Goal: Feedback & Contribution: Contribute content

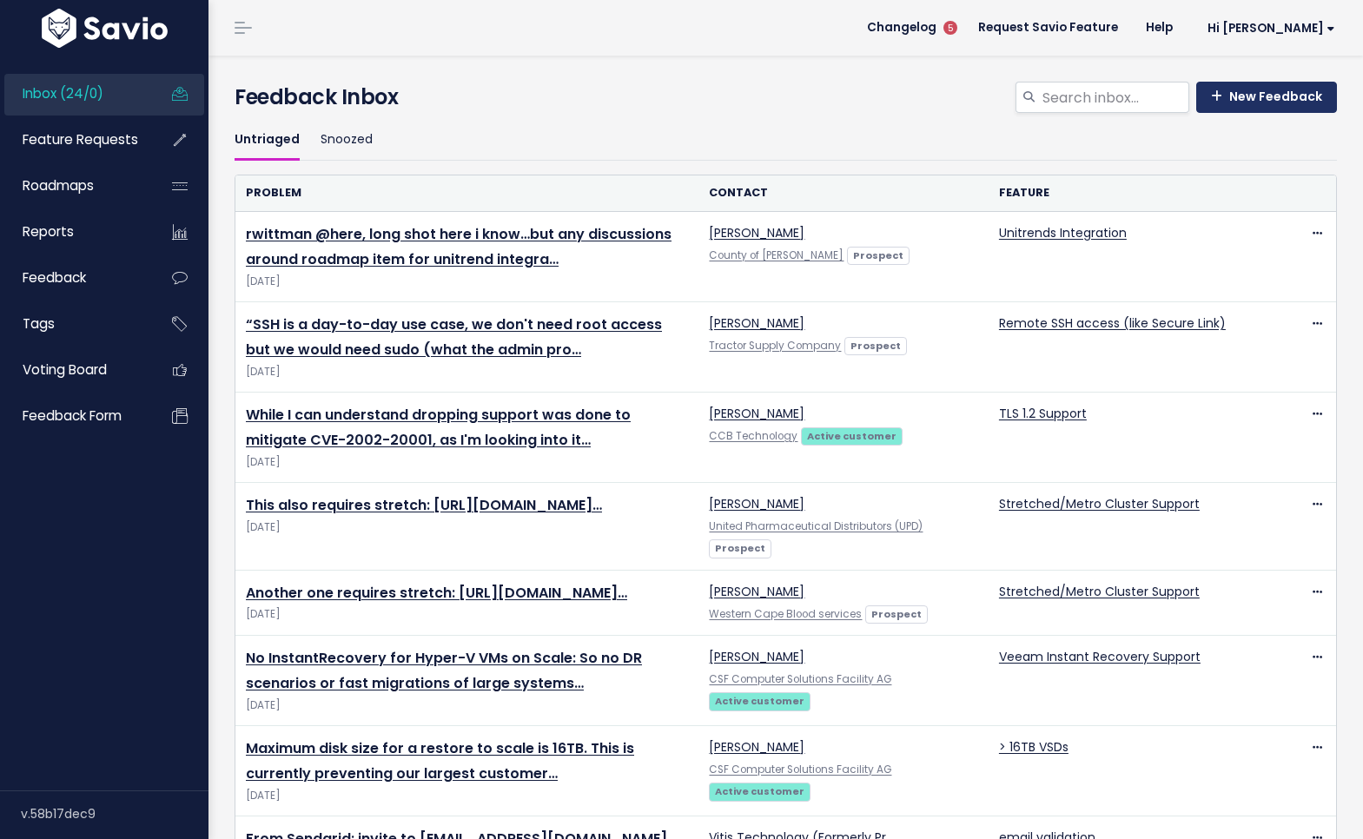
click at [1269, 87] on link "New Feedback" at bounding box center [1266, 97] width 141 height 31
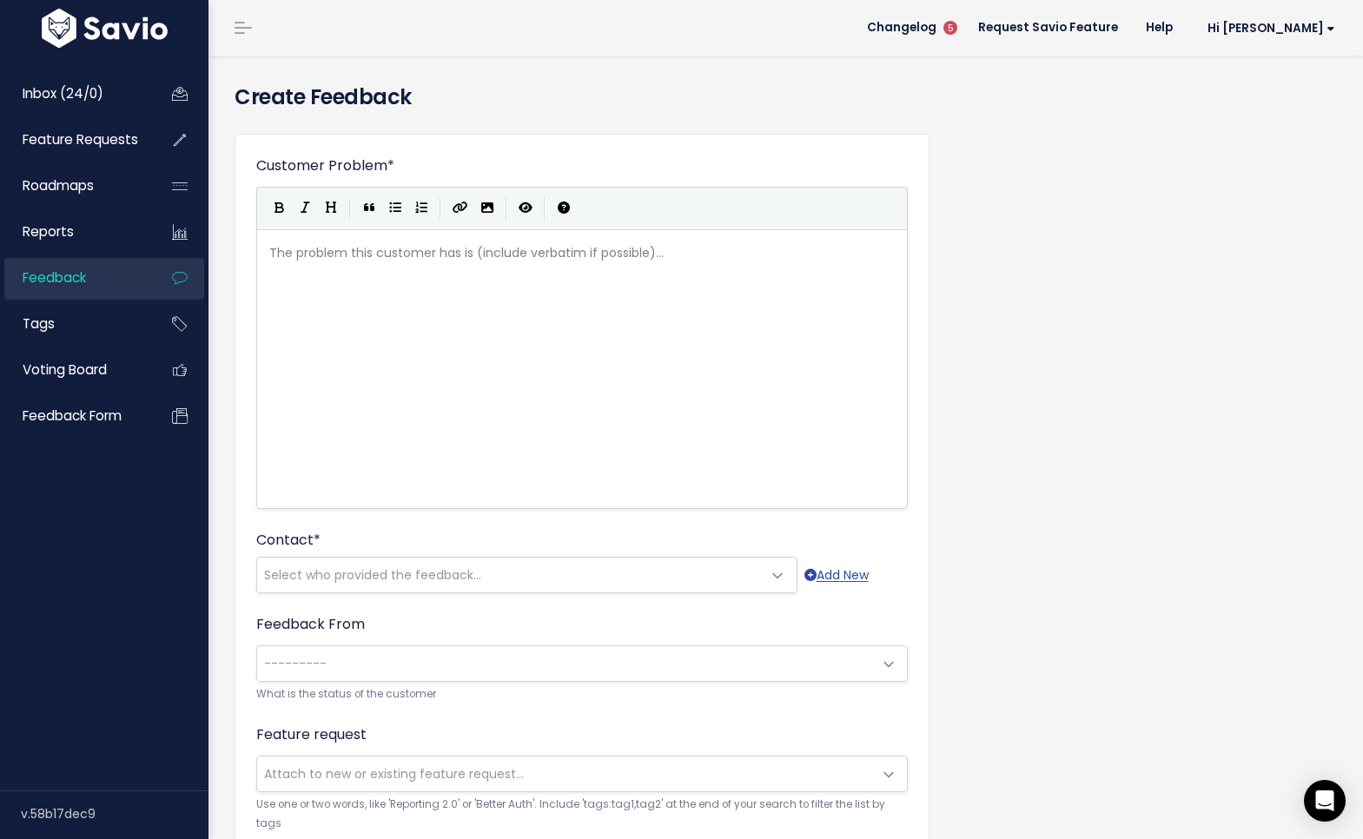
scroll to position [10, 0]
paste textarea
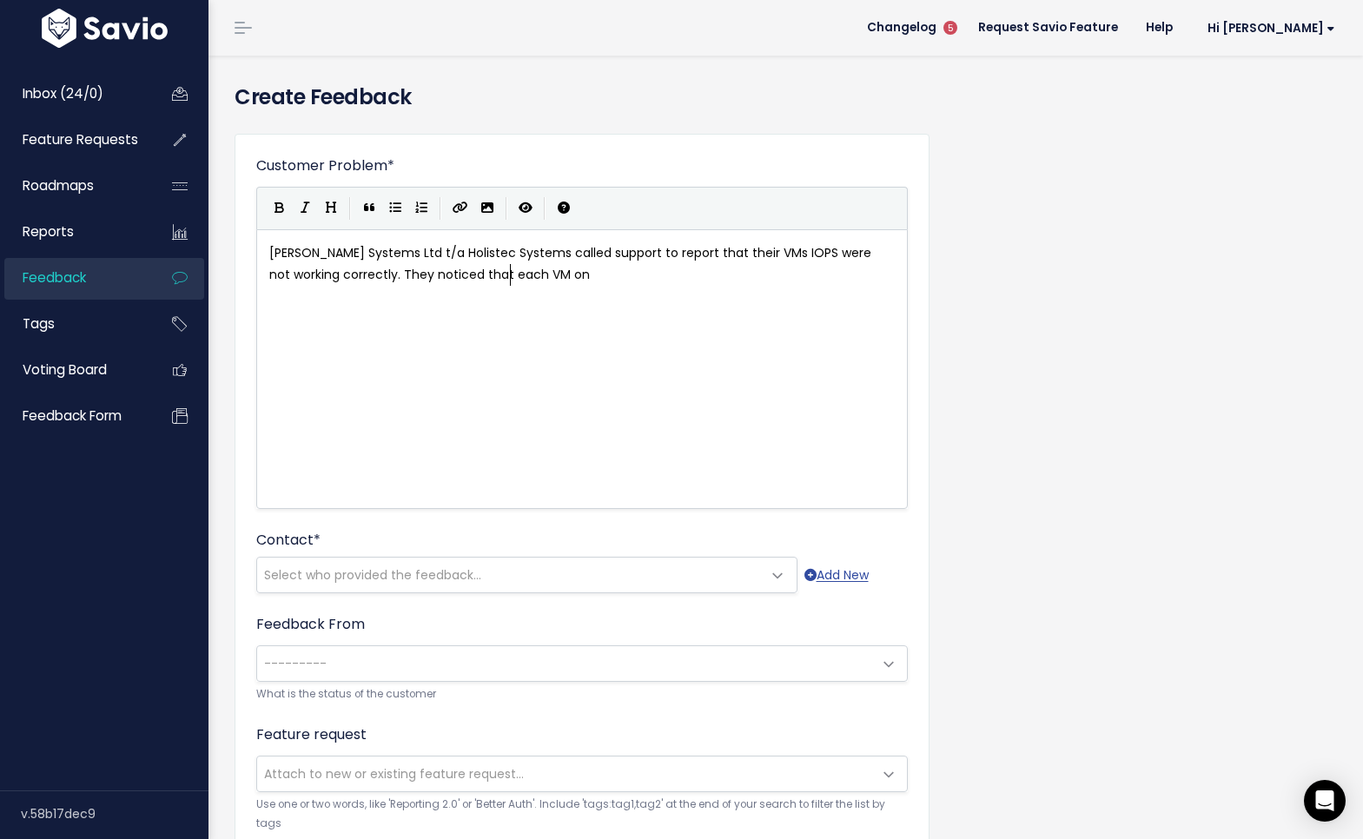
scroll to position [10, 613]
type textarea "called support to report that their VMs IOPS were not working correctly. They n…"
type textarea "cluster"
paste textarea
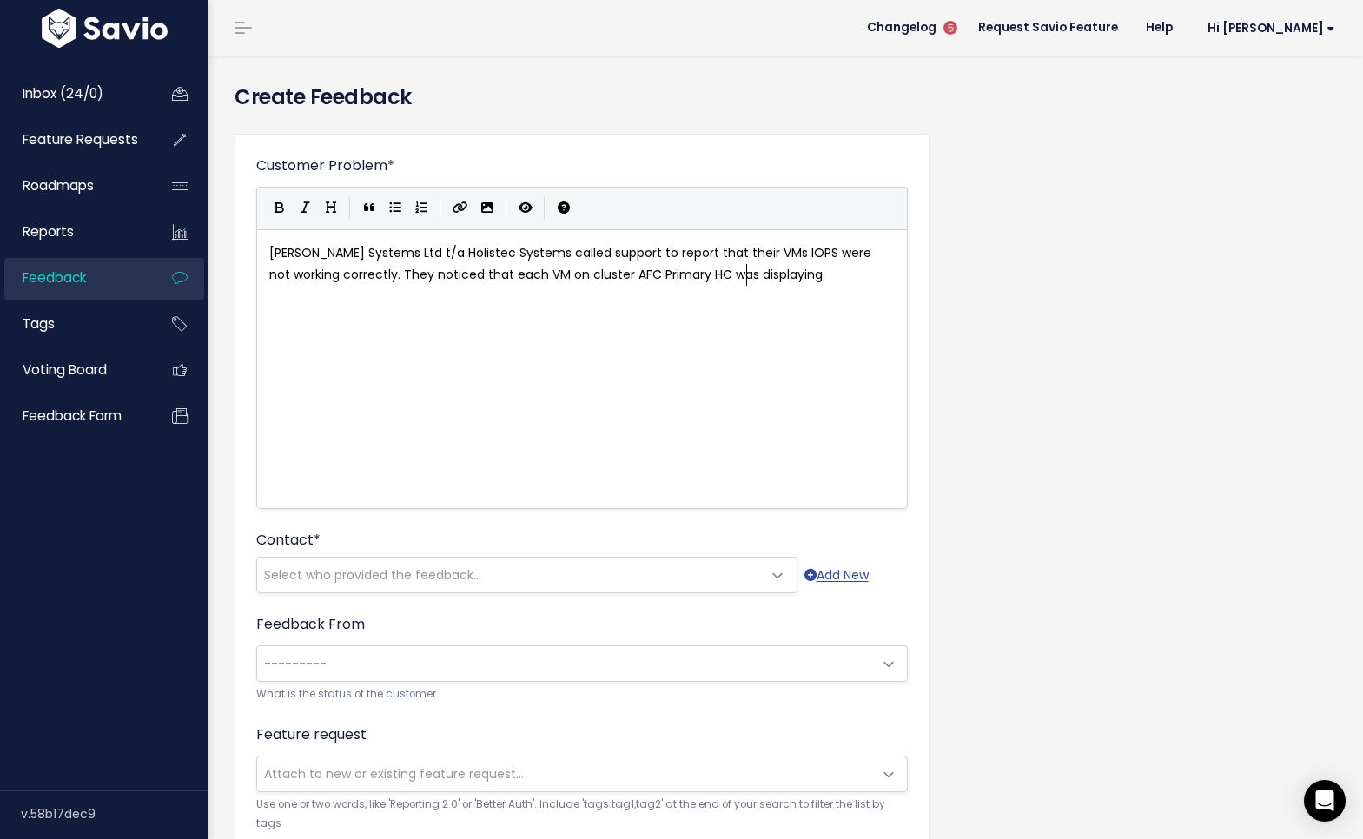
scroll to position [10, 97]
type textarea "was displaying identifcal"
type textarea "ical Peak numbers."
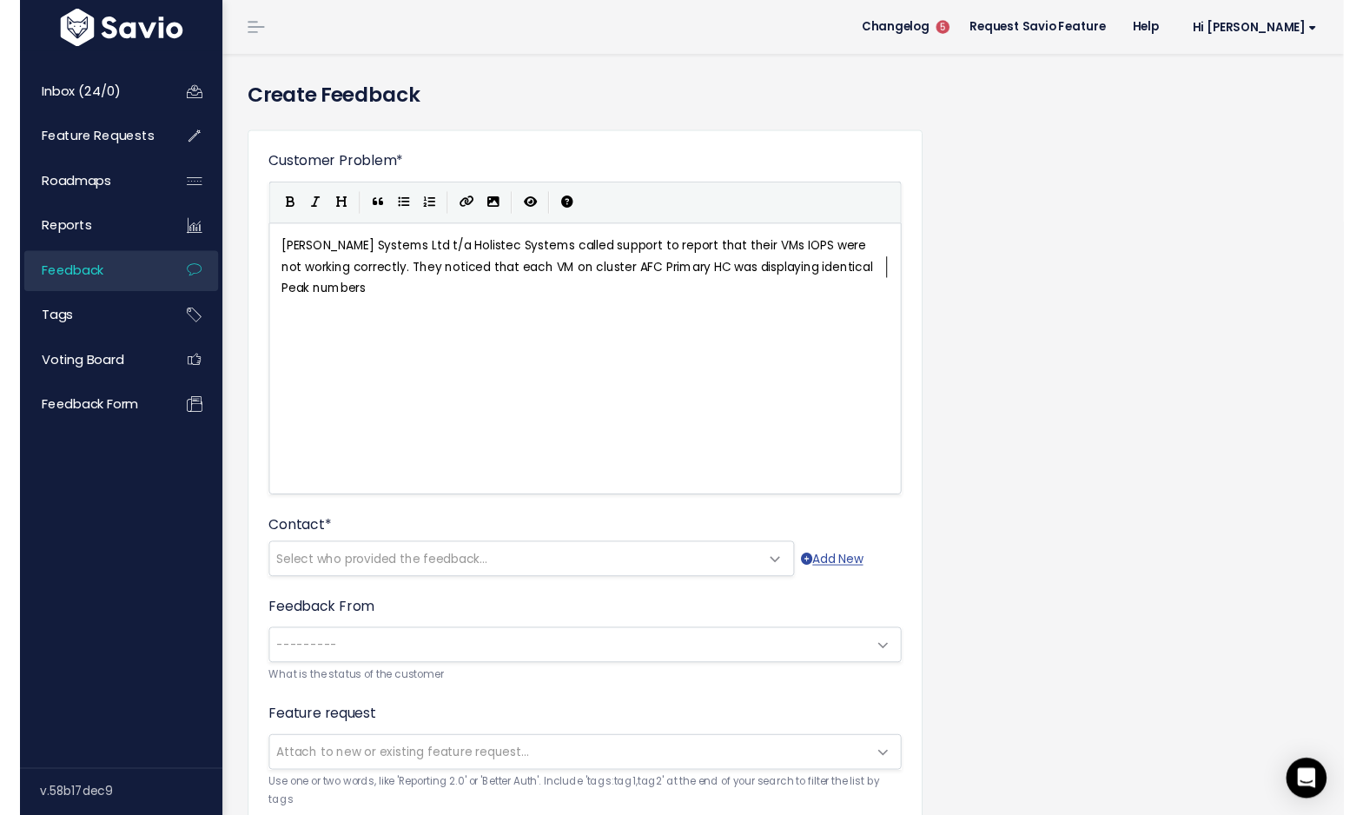
scroll to position [10, 114]
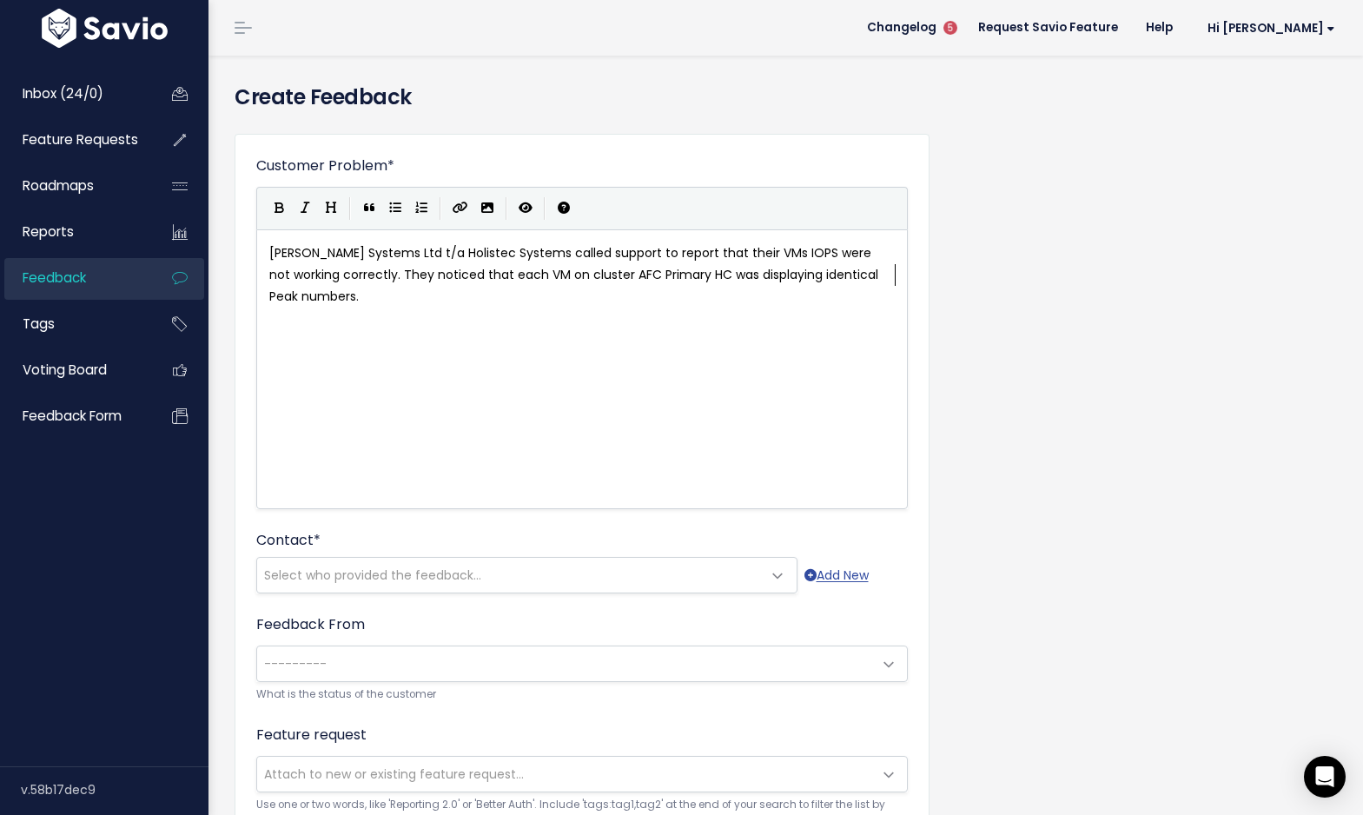
click at [881, 274] on span "LAM Systems Ltd t/a Holistec Systems called support to report that their VMs IO…" at bounding box center [575, 274] width 612 height 61
type textarea ", regardless of activity."
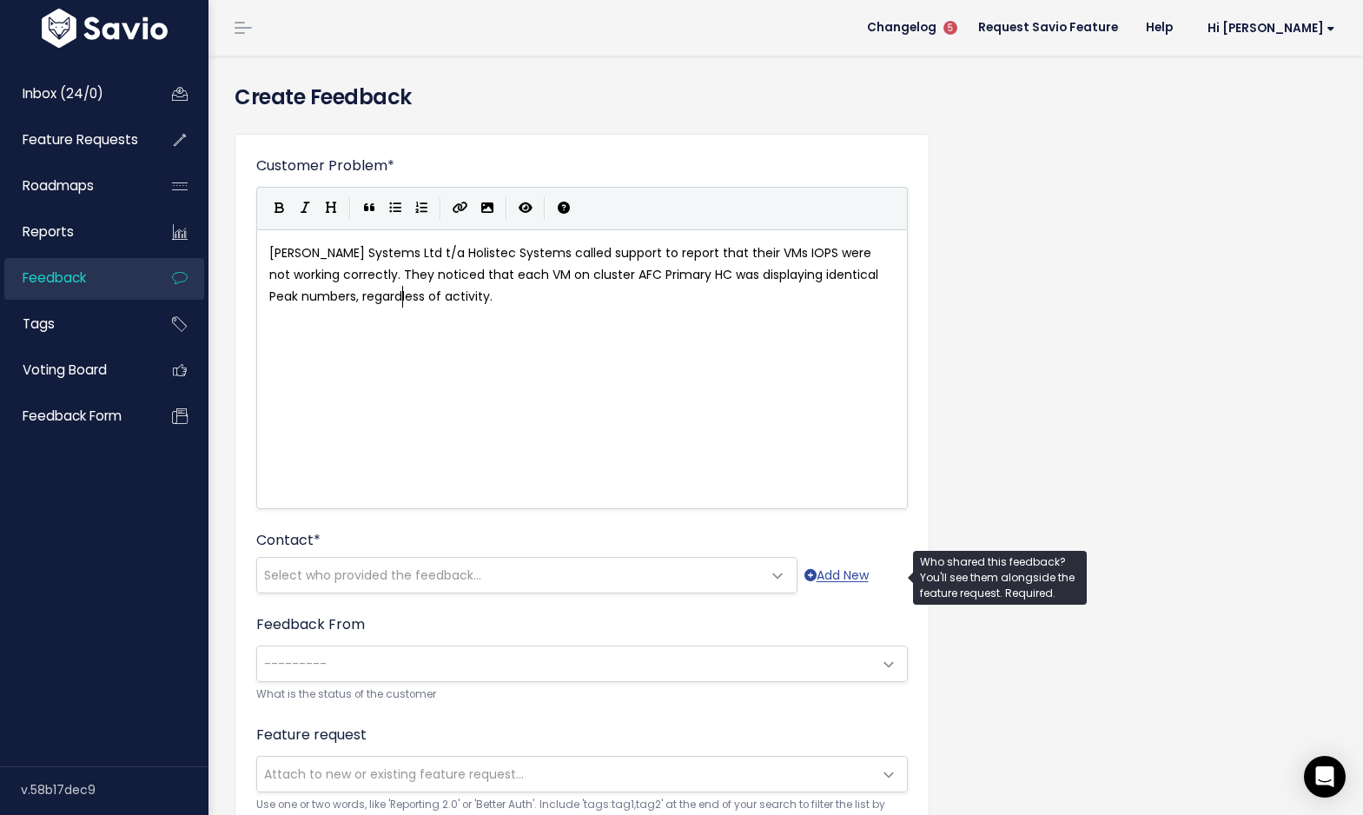
click at [395, 571] on span "Select who provided the feedback..." at bounding box center [372, 574] width 217 height 17
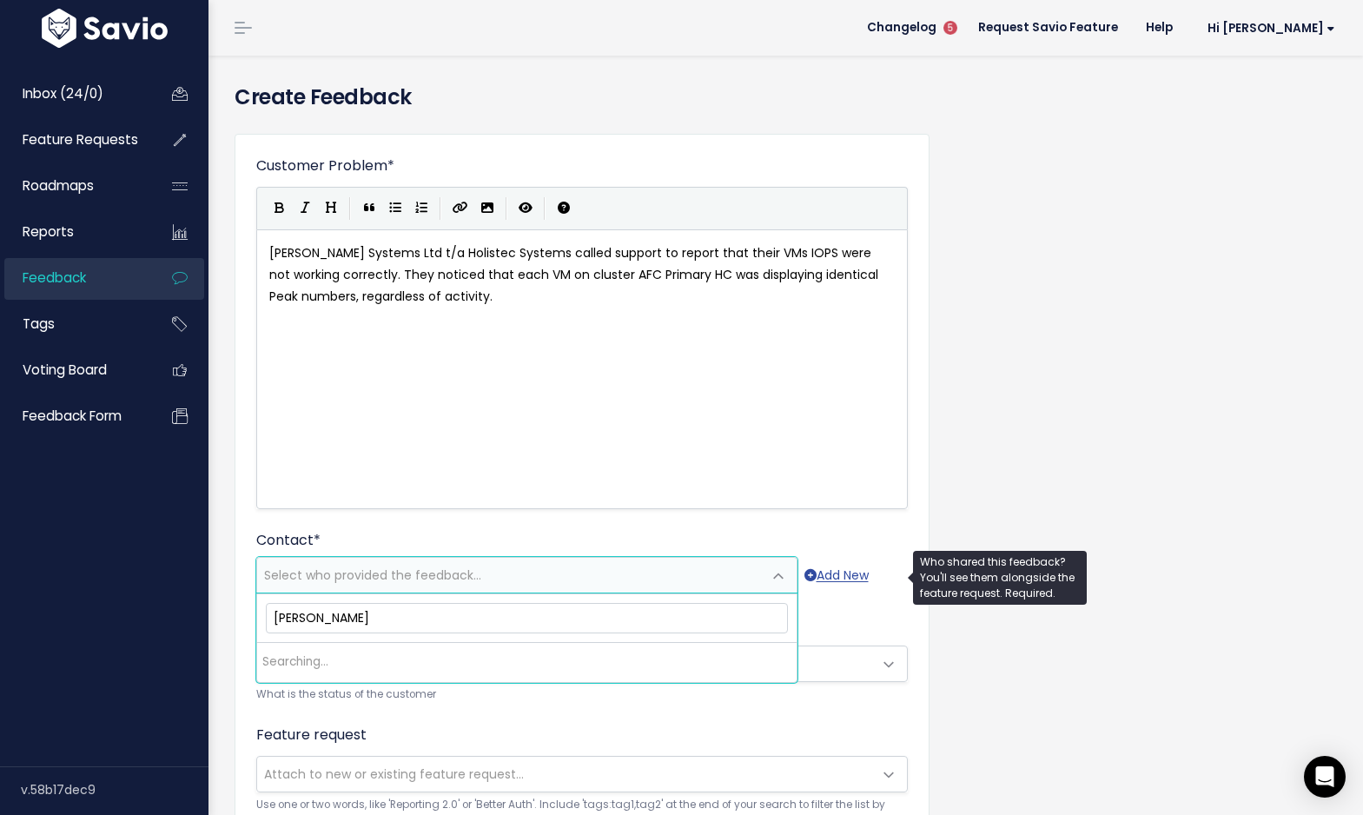
type input "mike ross"
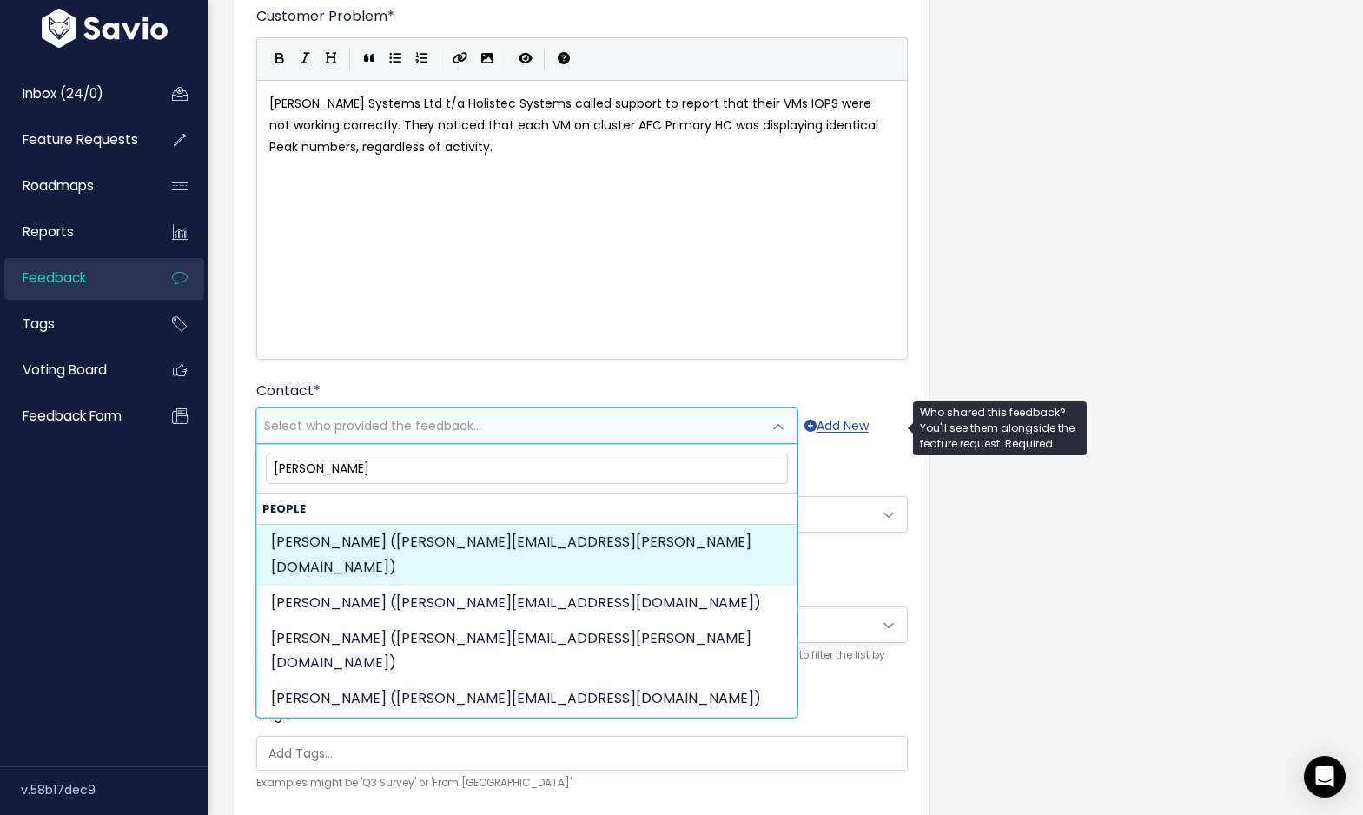
scroll to position [176, 0]
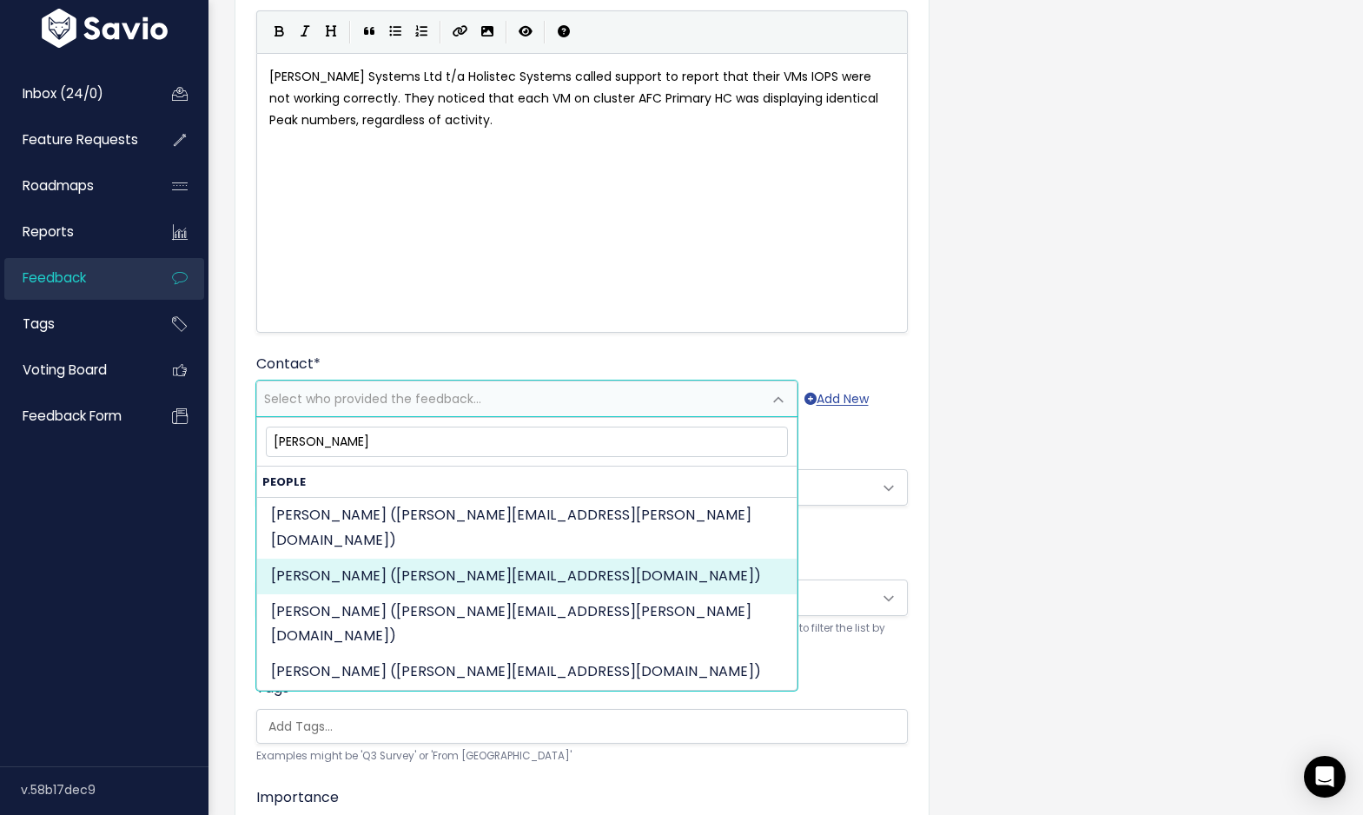
select select "ACTIVE"
select select "15266976"
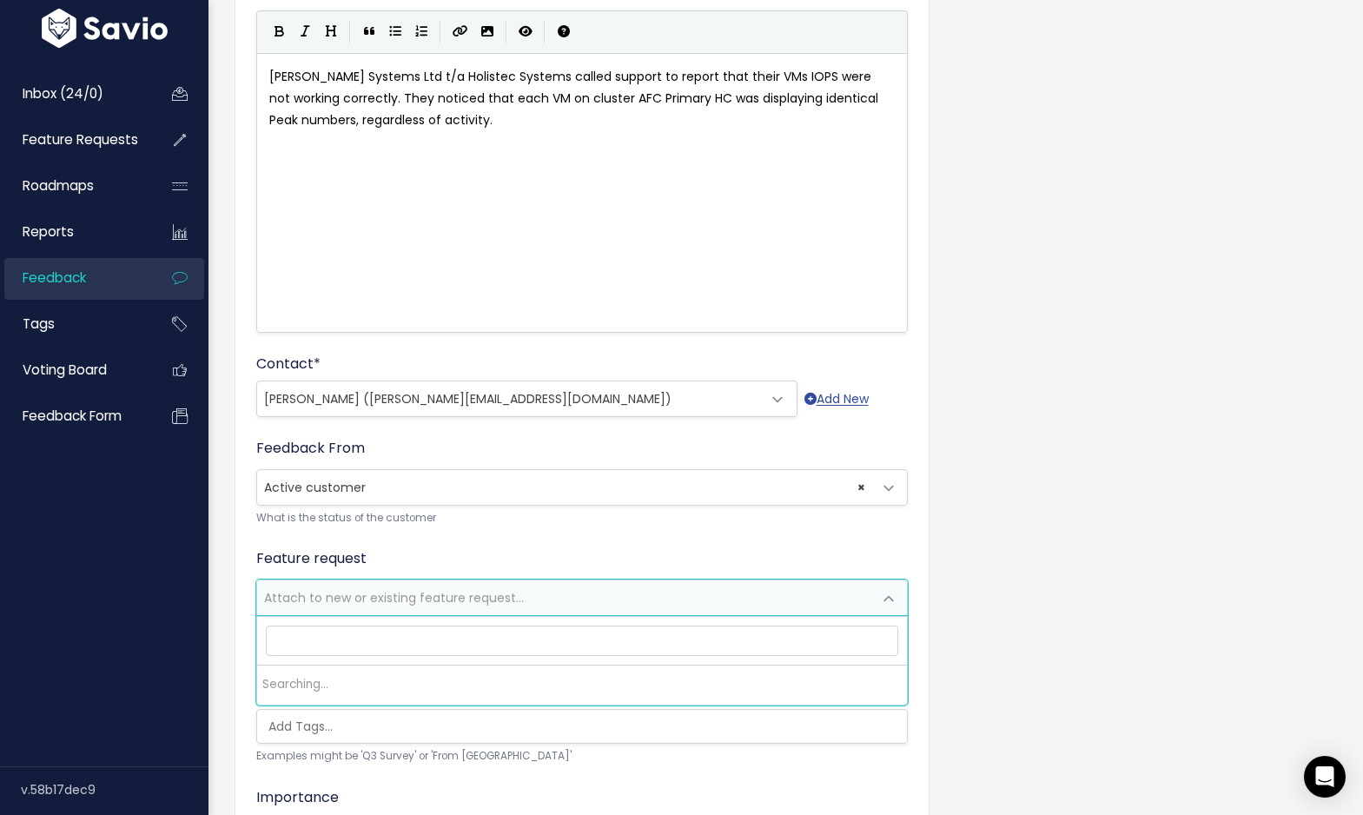
click at [413, 598] on span "Attach to new or existing feature request..." at bounding box center [394, 597] width 260 height 17
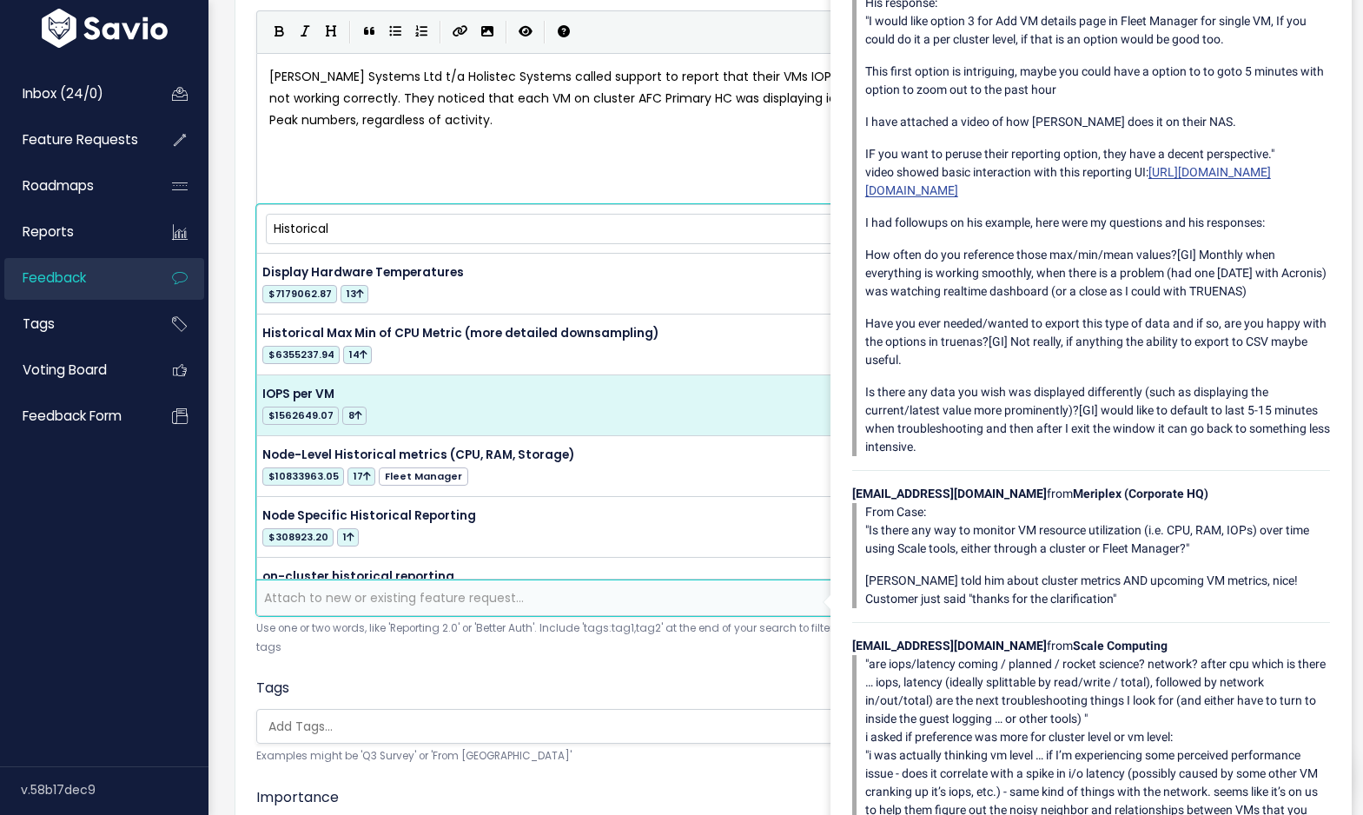
type input "Historical"
select select "37878"
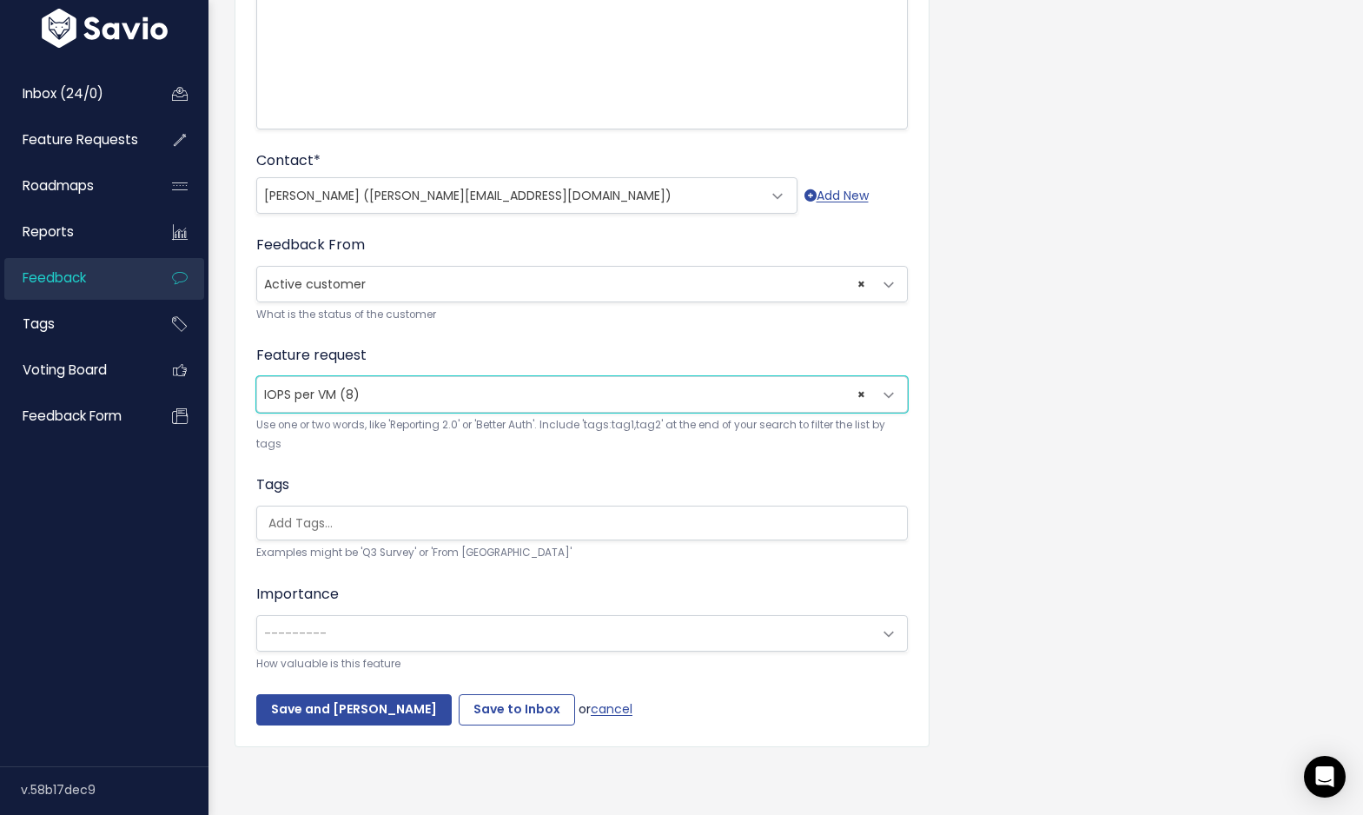
scroll to position [378, 0]
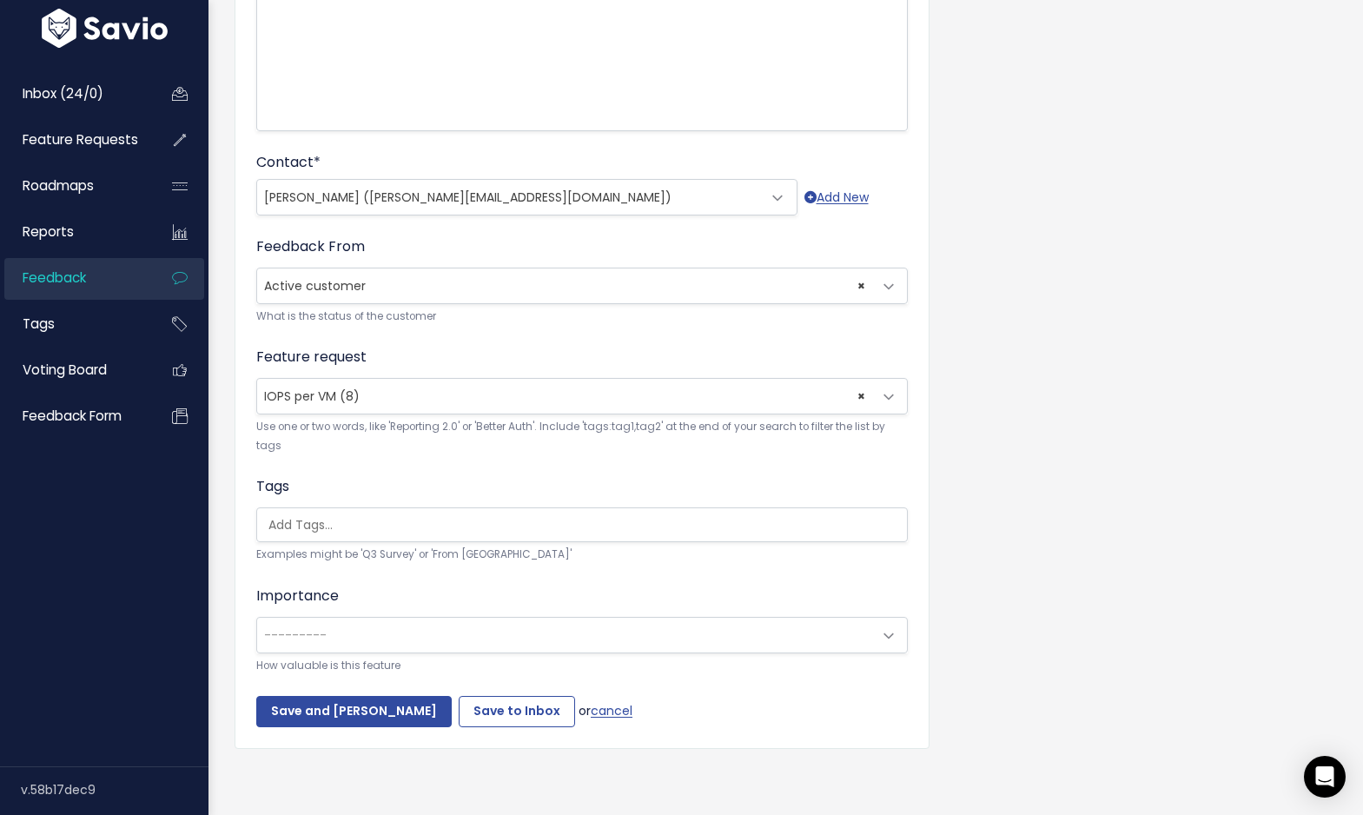
click at [386, 521] on input "search" at bounding box center [586, 525] width 650 height 18
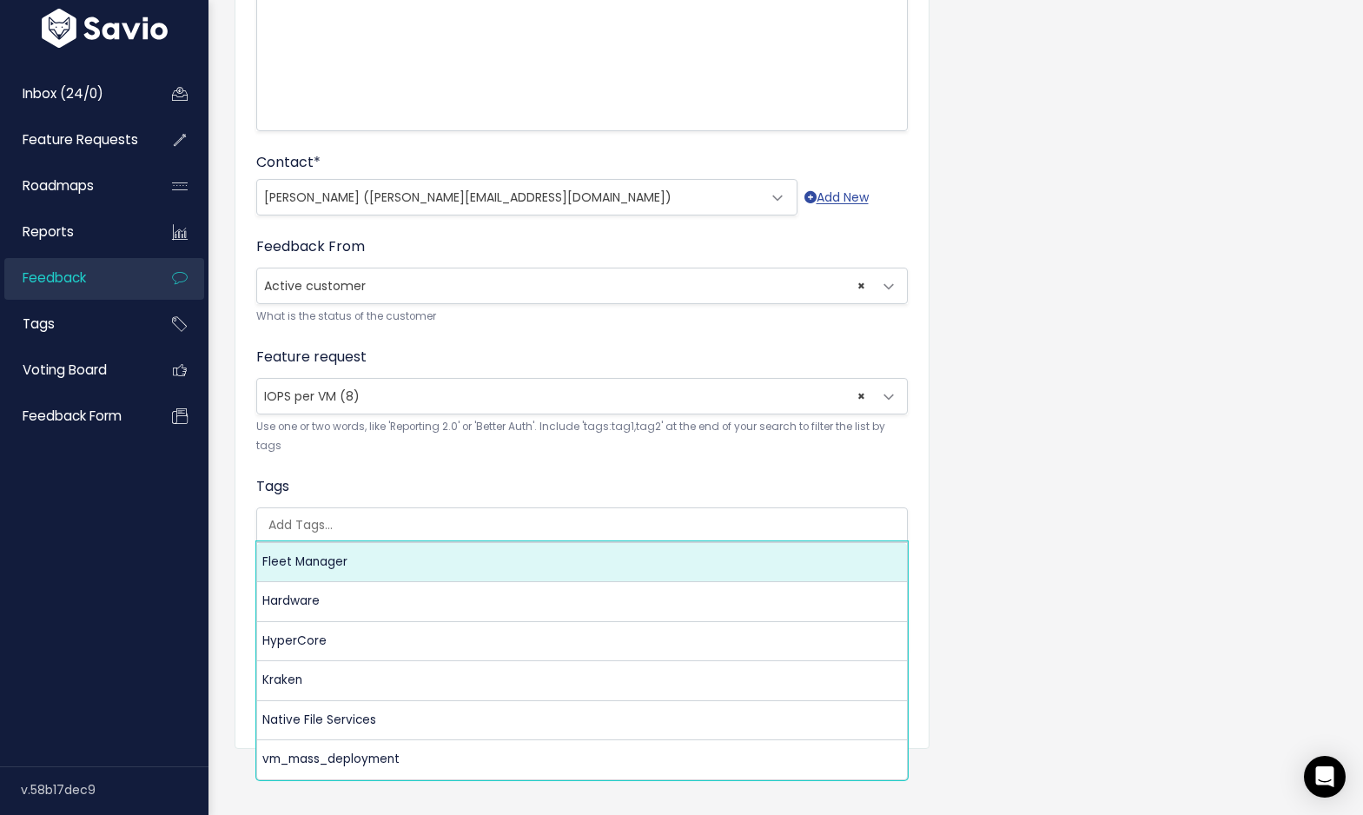
select select "3549"
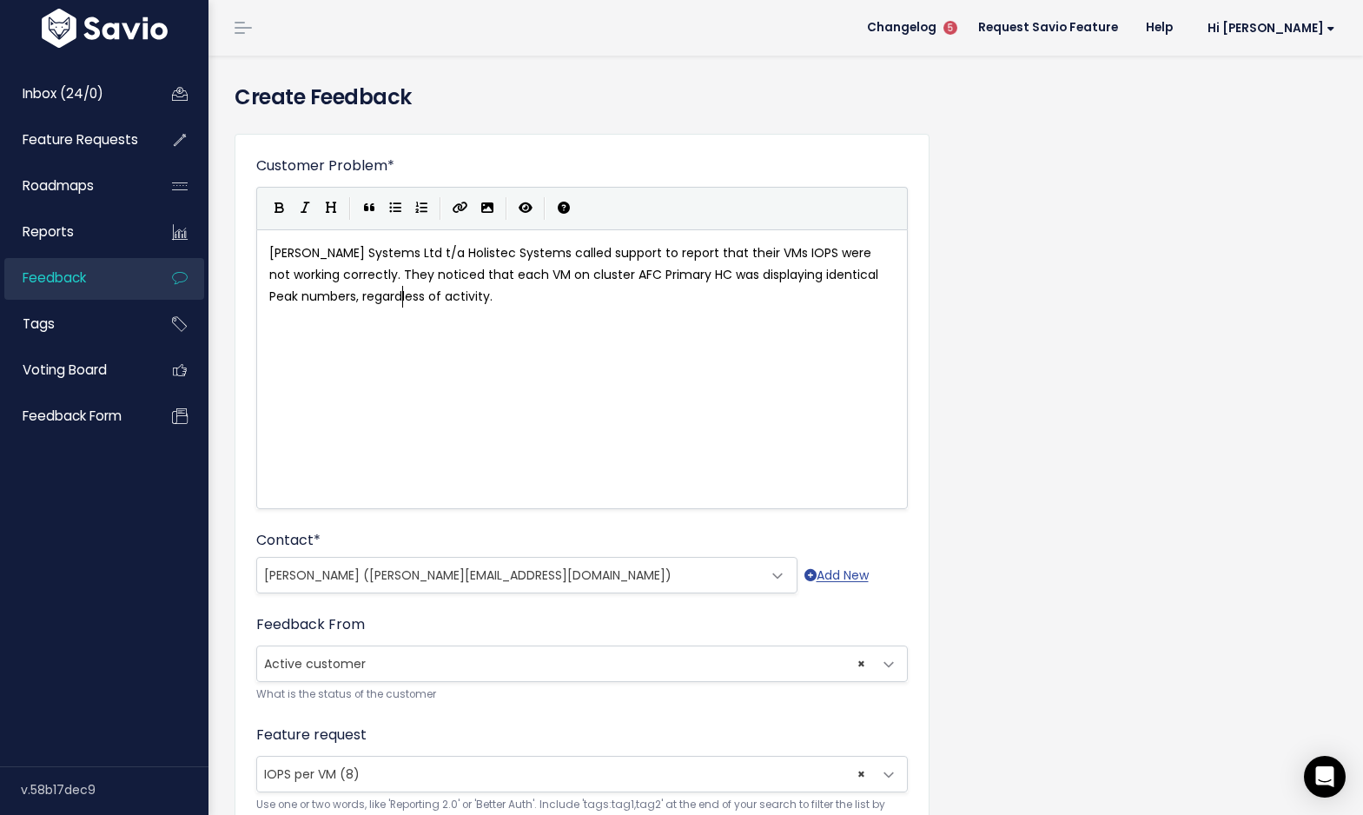
scroll to position [10, 0]
click at [420, 300] on pre "LAM Systems Ltd t/a Holistec Systems called support to report that their VMs IO…" at bounding box center [582, 275] width 632 height 66
type textarea "As HyperCore does not retain histrocial"
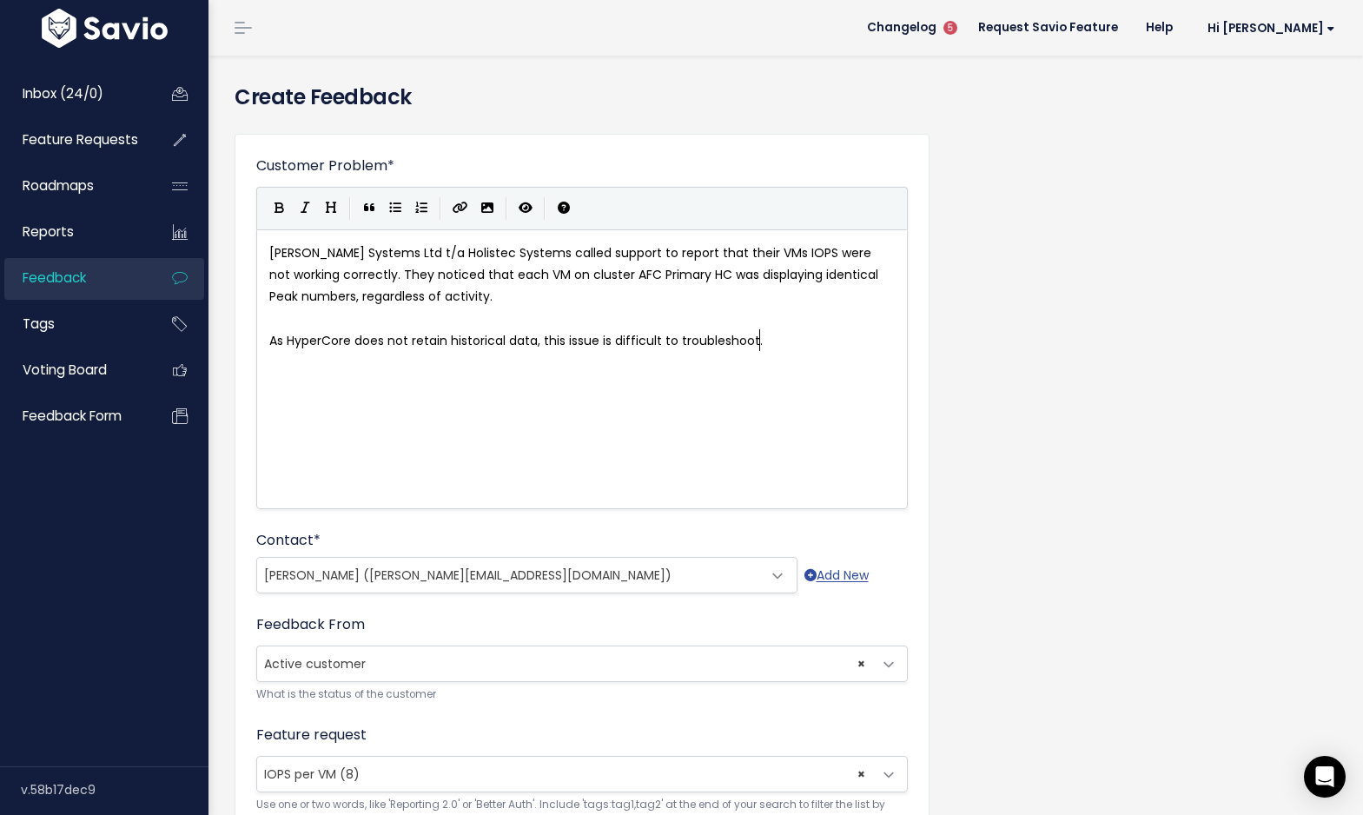
type textarea "orical data, this issue is difficult to troubleshoot."
click at [287, 334] on span "As HyperCore does not retain historical data, this issue is difficult to troubl…" at bounding box center [515, 340] width 493 height 17
type textarea "neither"
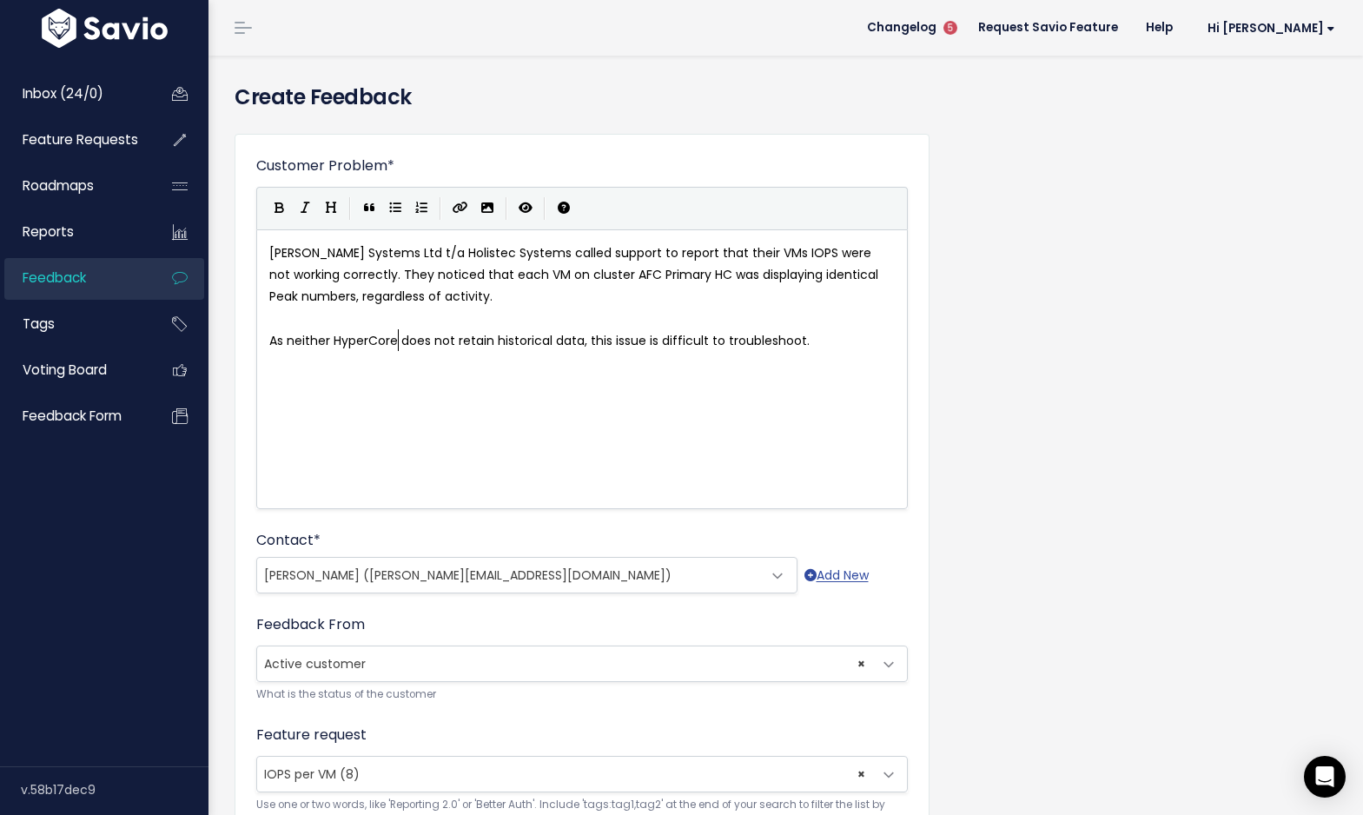
click at [394, 335] on span "As neither HyperCore does not retain historical data, this issue is difficult t…" at bounding box center [539, 340] width 540 height 17
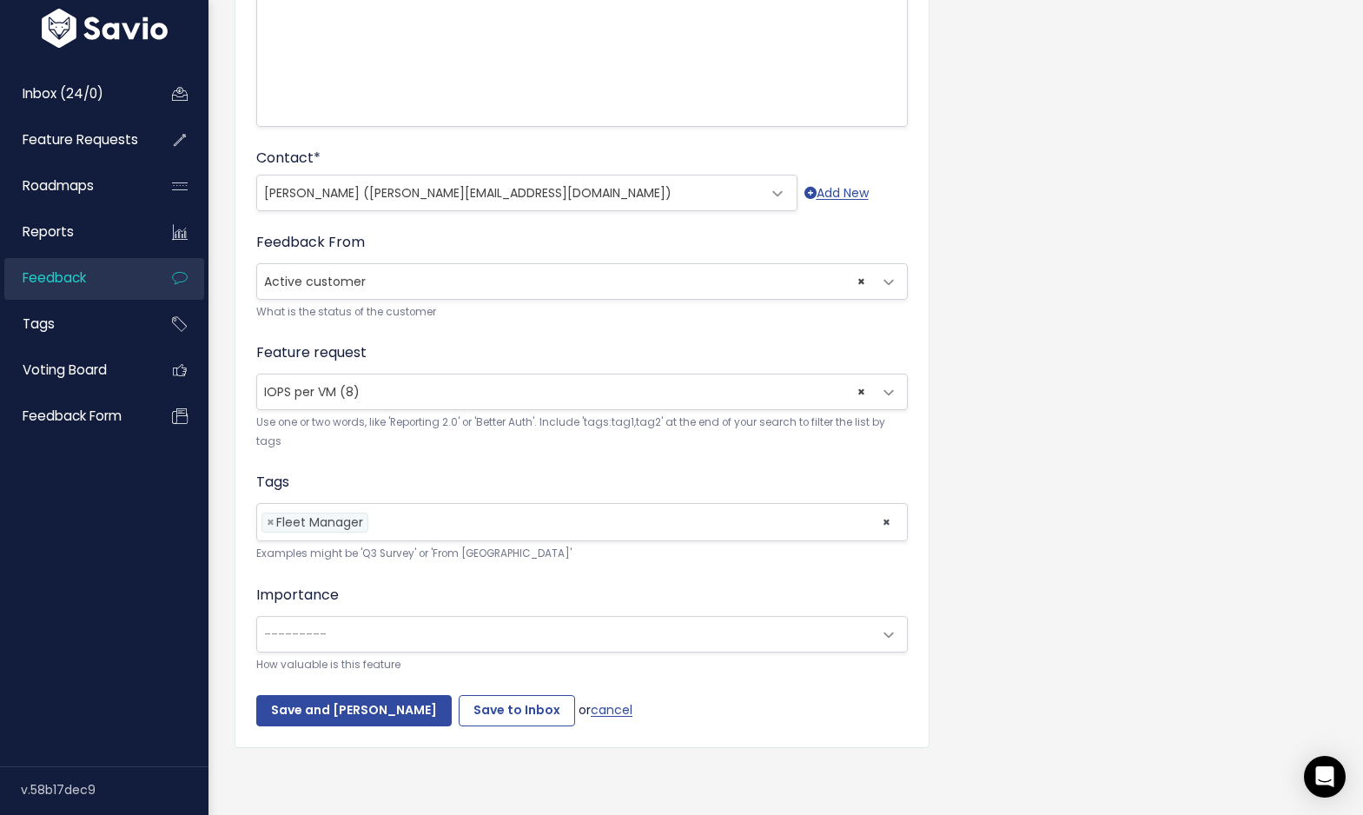
scroll to position [381, 0]
type textarea "/Fleet Manager"
click at [469, 711] on input "Save to Inbox" at bounding box center [517, 711] width 116 height 31
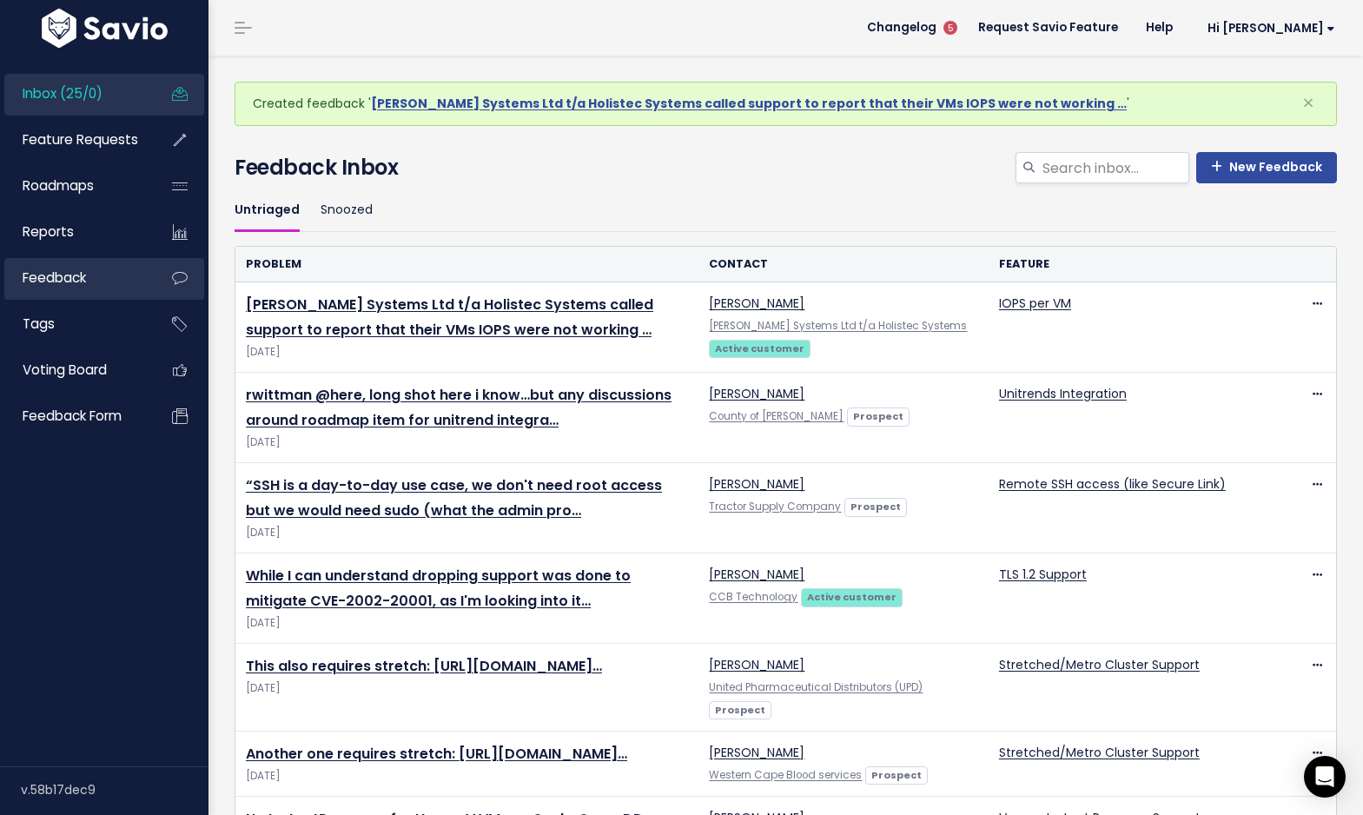
click at [69, 276] on span "Feedback" at bounding box center [54, 277] width 63 height 18
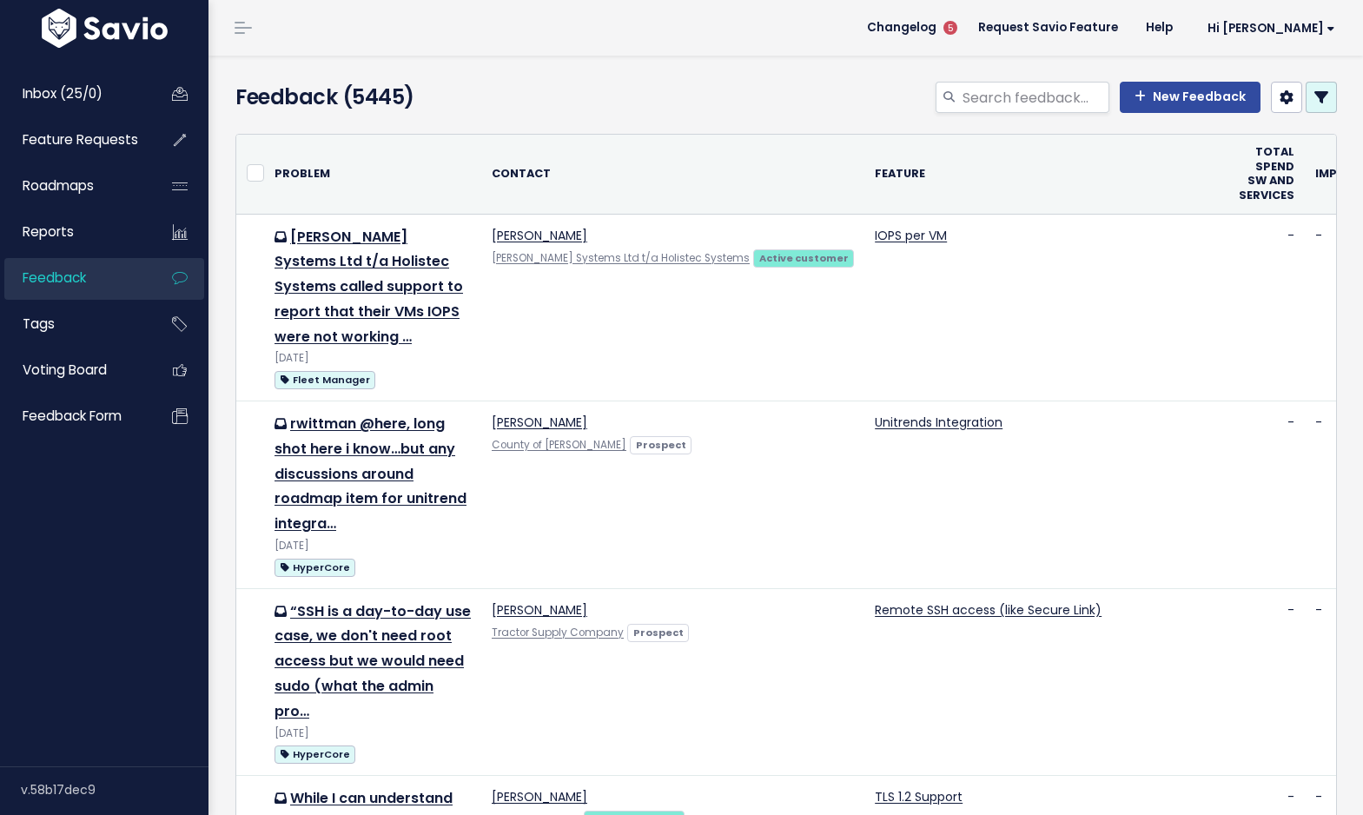
click at [1320, 102] on icon at bounding box center [1321, 97] width 14 height 14
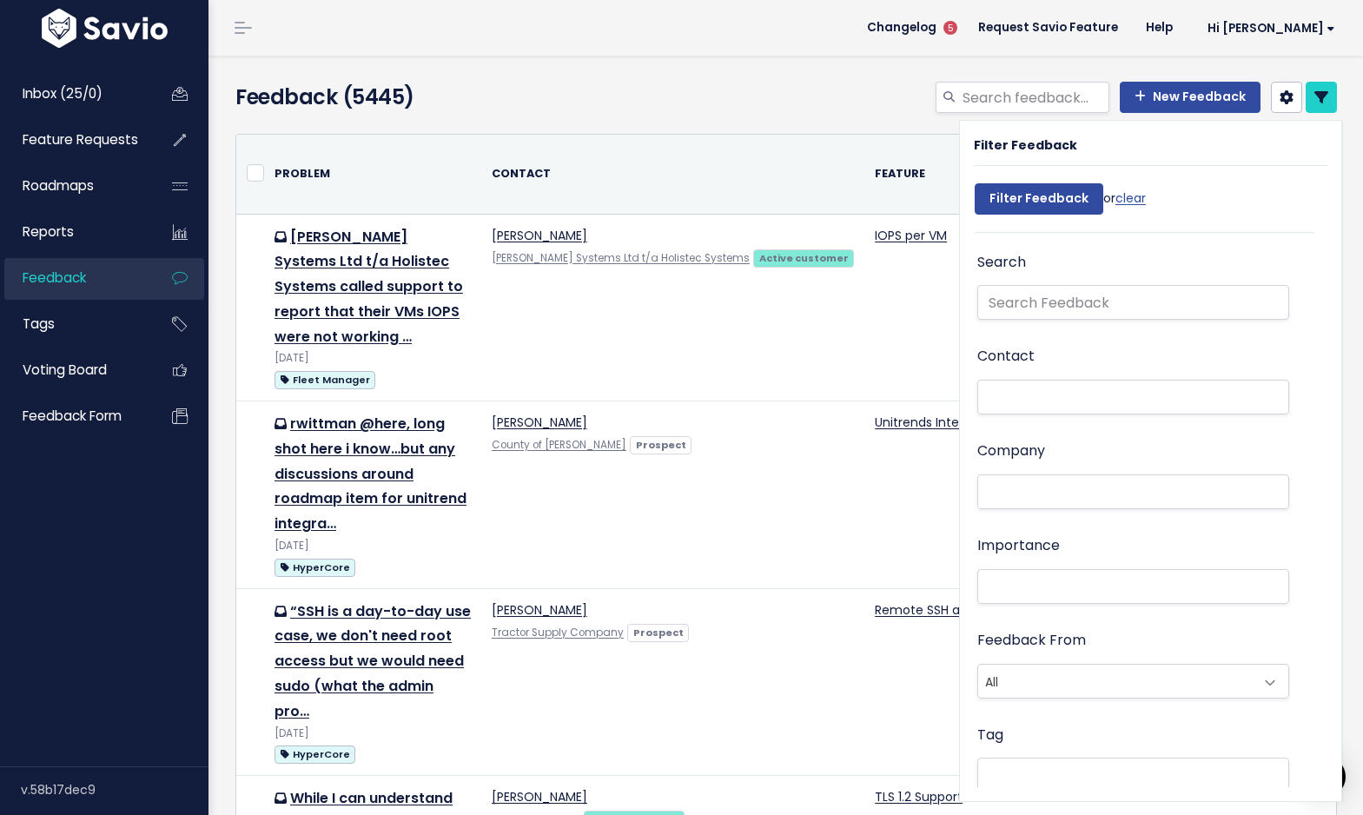
click at [1047, 396] on li at bounding box center [1129, 397] width 294 height 18
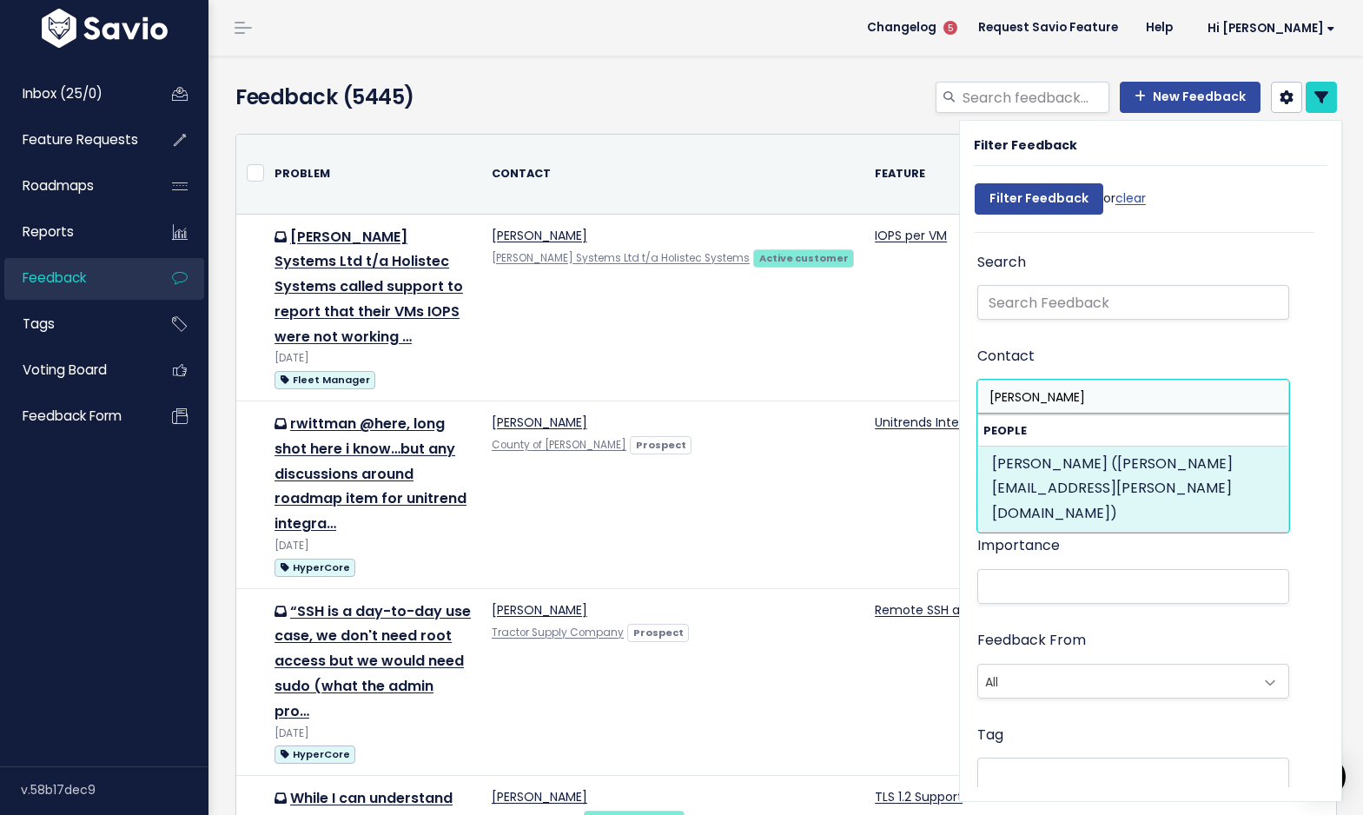
type input "jack jenkins"
select select "71571824"
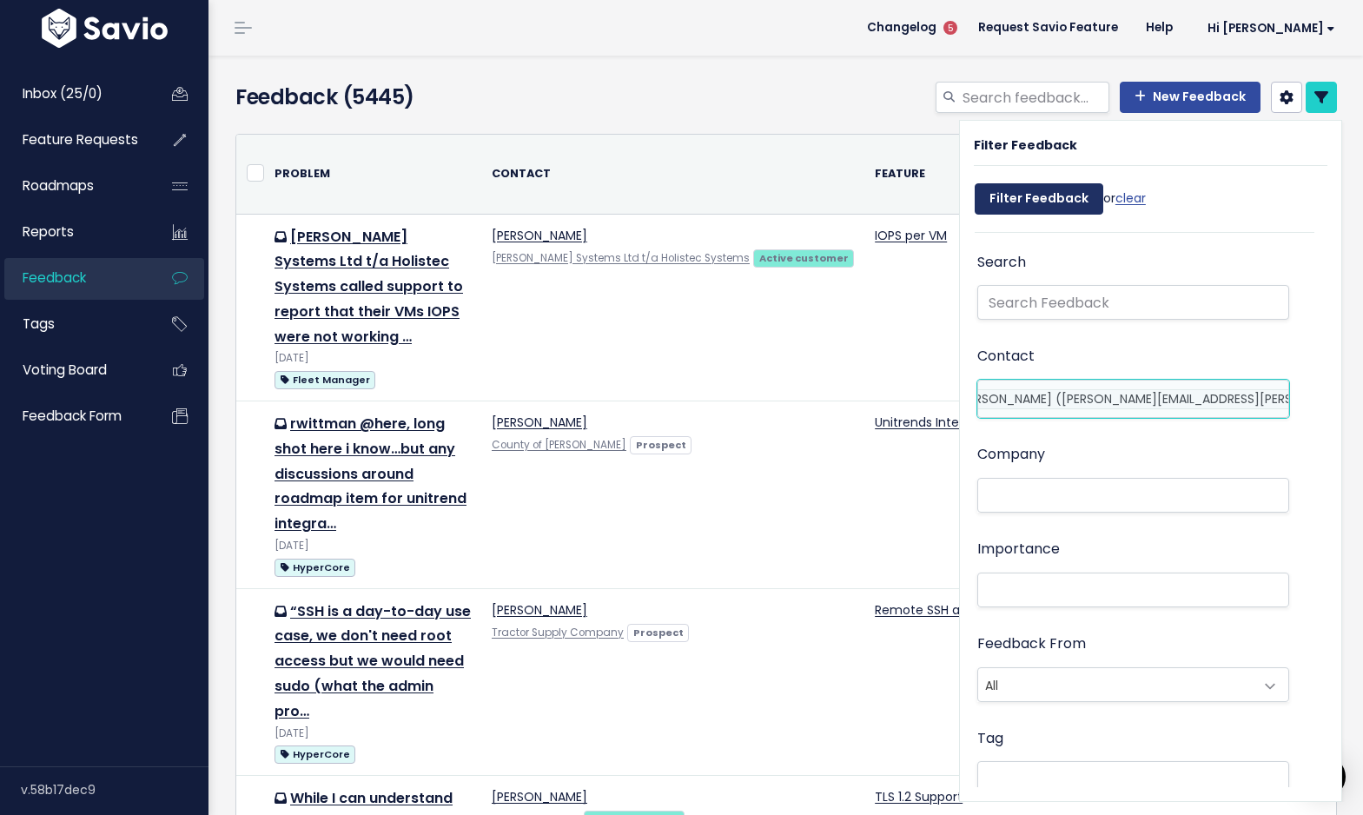
click at [1034, 197] on input "Filter Feedback" at bounding box center [1038, 198] width 129 height 31
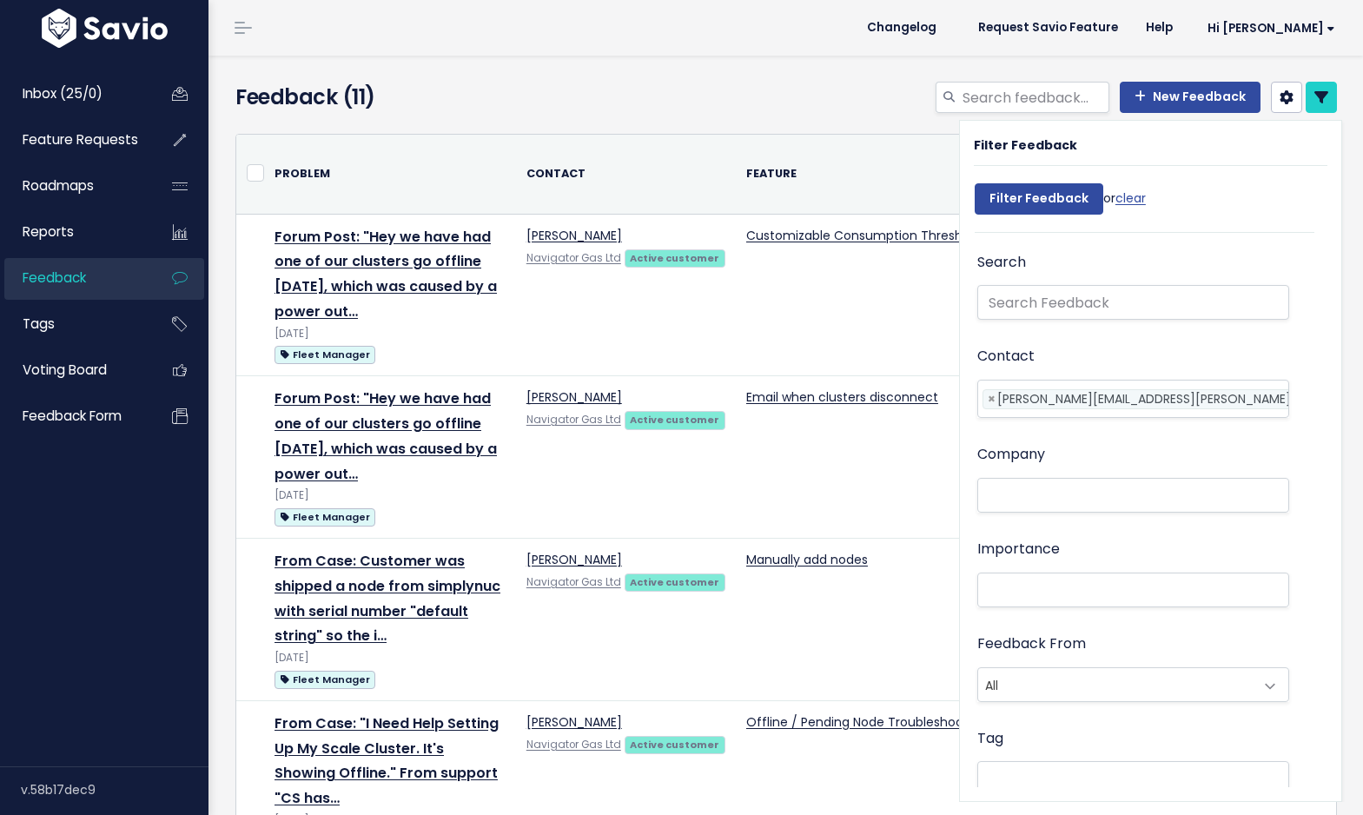
select select
